Goal: Task Accomplishment & Management: Use online tool/utility

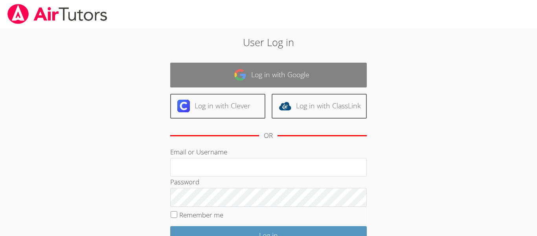
click at [258, 67] on link "Log in with Google" at bounding box center [268, 75] width 197 height 25
click at [295, 70] on link "Log in with Google" at bounding box center [268, 75] width 197 height 25
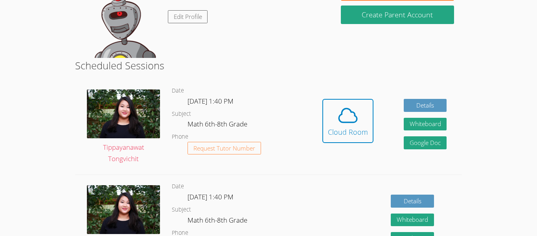
scroll to position [154, 0]
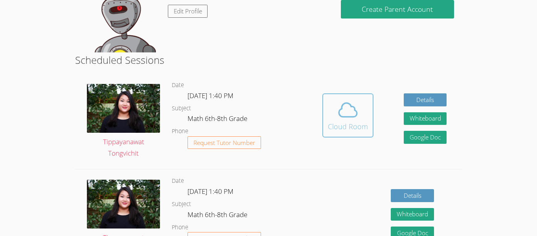
click at [361, 104] on span at bounding box center [348, 110] width 40 height 22
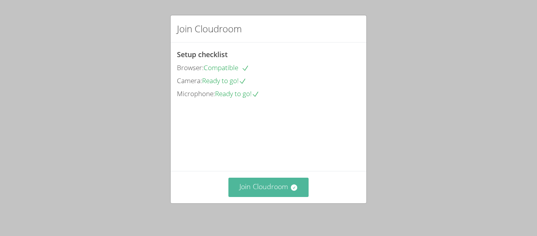
click at [276, 182] on button "Join Cloudroom" at bounding box center [269, 186] width 81 height 19
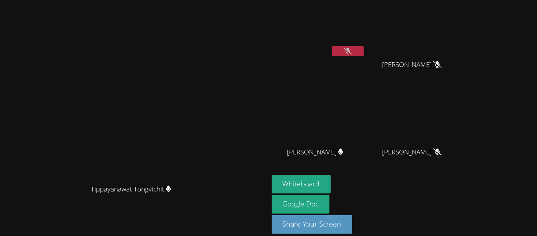
click at [364, 49] on button at bounding box center [347, 51] width 31 height 10
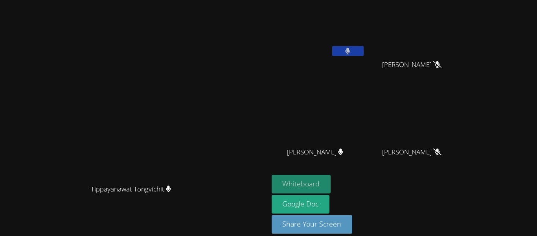
click at [331, 181] on button "Whiteboard" at bounding box center [301, 184] width 59 height 18
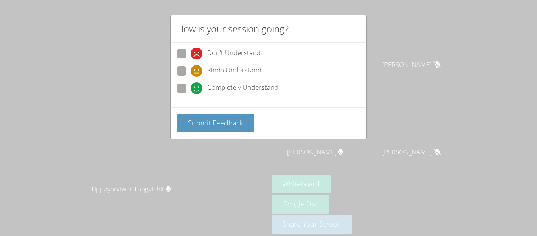
click at [214, 87] on span "Completely Understand" at bounding box center [242, 88] width 71 height 12
click at [197, 87] on input "Completely Understand" at bounding box center [194, 86] width 7 height 7
radio input "true"
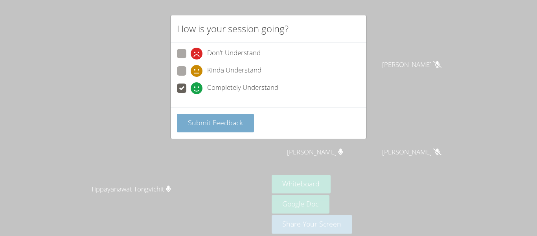
click at [224, 119] on span "Submit Feedback" at bounding box center [215, 122] width 55 height 9
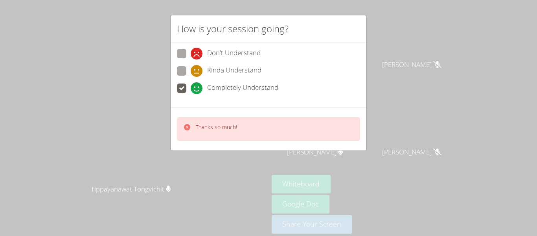
click at [418, 48] on div "How is your session going? Don't Understand Kinda Understand Completely Underst…" at bounding box center [268, 118] width 537 height 236
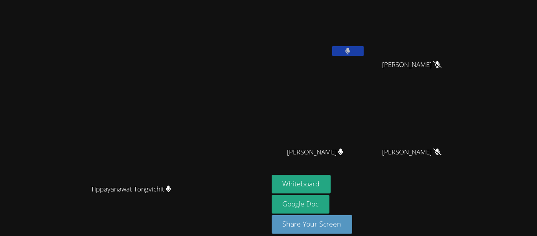
click at [350, 49] on icon at bounding box center [347, 51] width 5 height 7
